Goal: Information Seeking & Learning: Learn about a topic

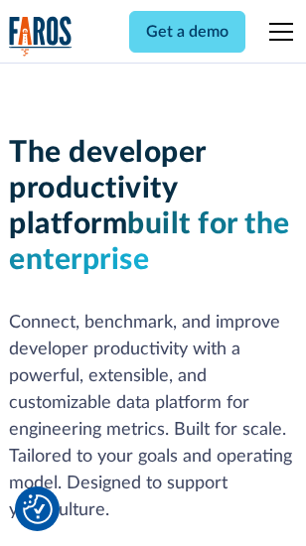
scroll to position [299, 0]
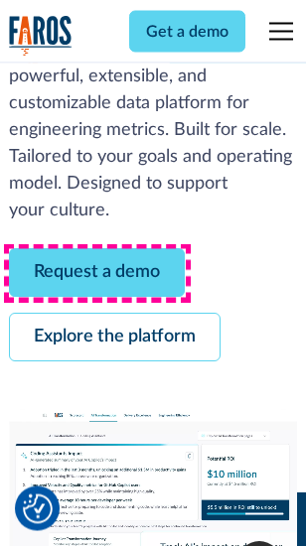
click at [97, 274] on link "Request a demo" at bounding box center [97, 273] width 176 height 49
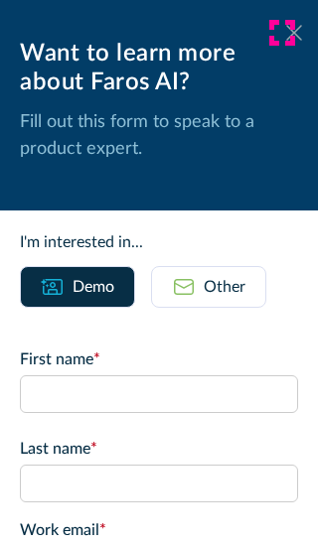
click at [286, 33] on icon at bounding box center [294, 32] width 16 height 15
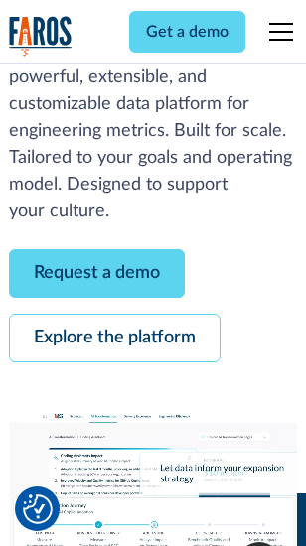
scroll to position [363, 0]
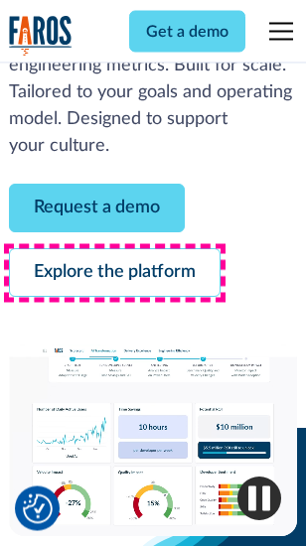
click at [114, 274] on link "Explore the platform" at bounding box center [114, 273] width 211 height 49
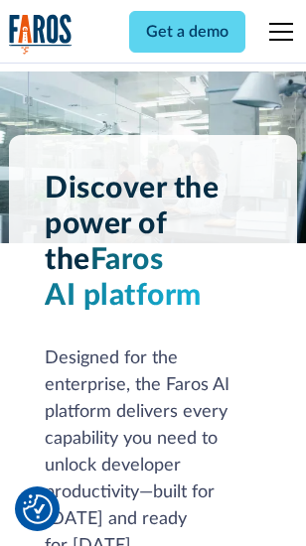
scroll to position [15130, 0]
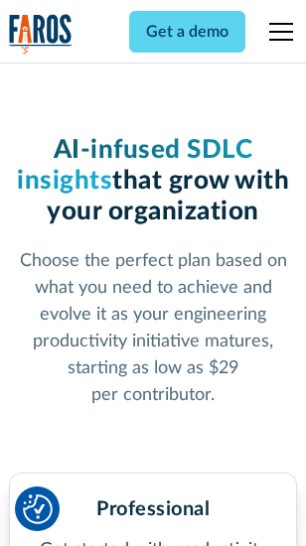
scroll to position [3155, 0]
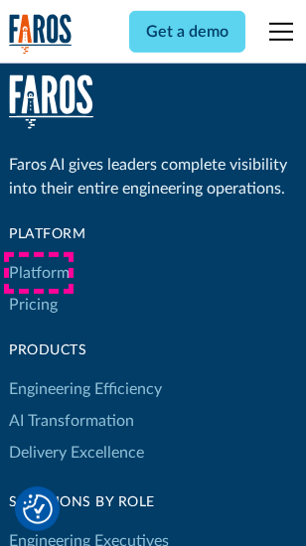
click at [39, 273] on link "Platform" at bounding box center [39, 273] width 61 height 32
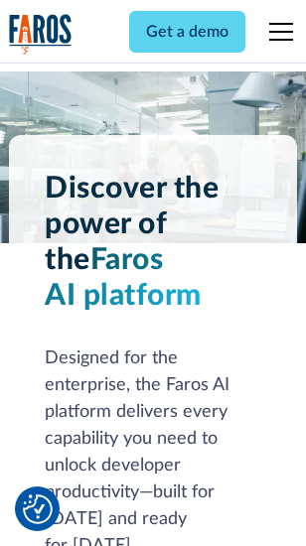
scroll to position [15767, 0]
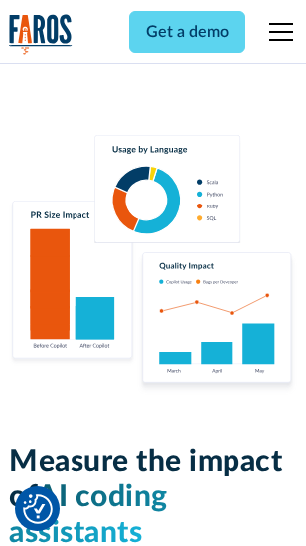
scroll to position [12401, 0]
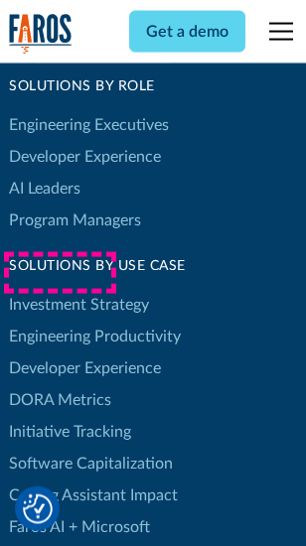
click at [60, 384] on link "DORA Metrics" at bounding box center [60, 400] width 102 height 32
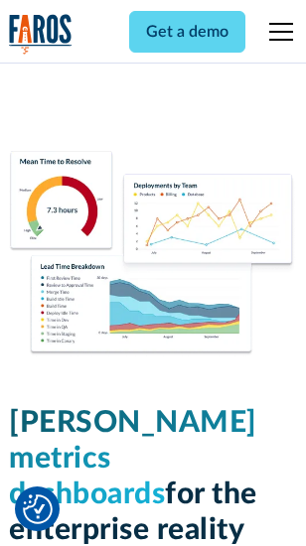
scroll to position [8797, 0]
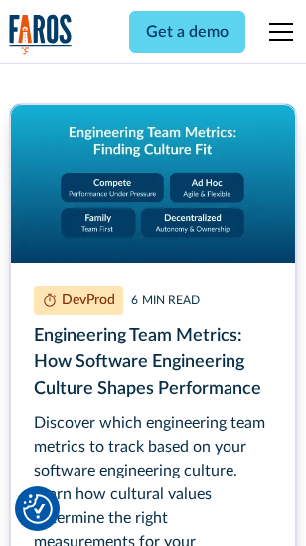
scroll to position [9042, 0]
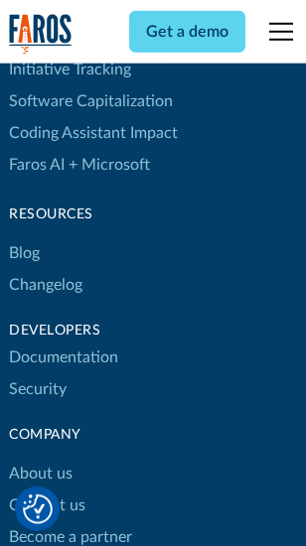
click at [46, 273] on link "Changelog" at bounding box center [45, 285] width 73 height 32
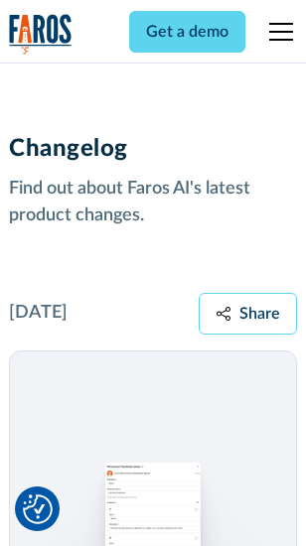
scroll to position [24351, 0]
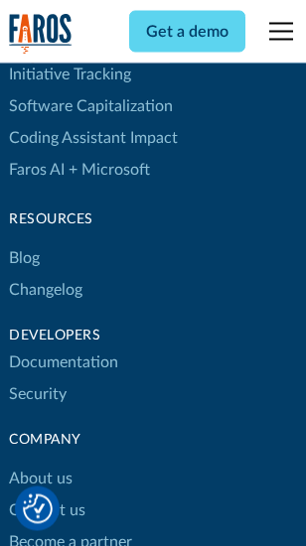
click at [40, 464] on link "About us" at bounding box center [41, 480] width 64 height 32
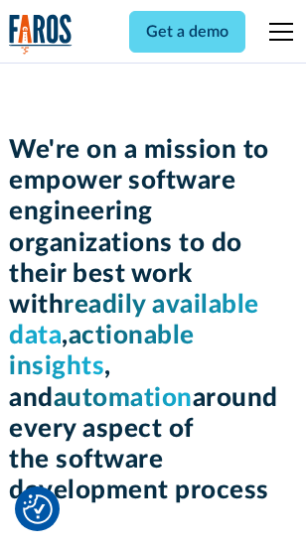
scroll to position [6873, 0]
